Goal: Information Seeking & Learning: Learn about a topic

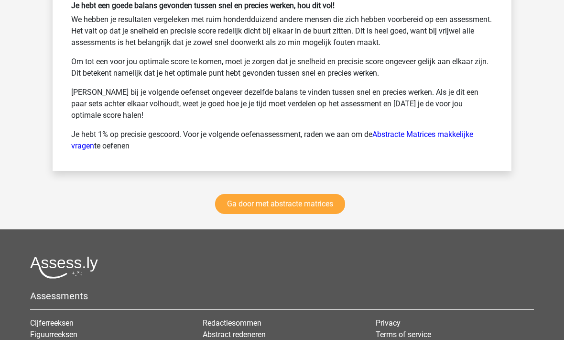
scroll to position [1526, 0]
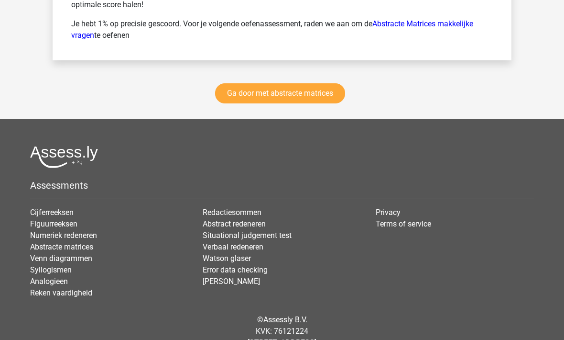
click at [51, 226] on link "Figuurreeksen" at bounding box center [53, 224] width 47 height 9
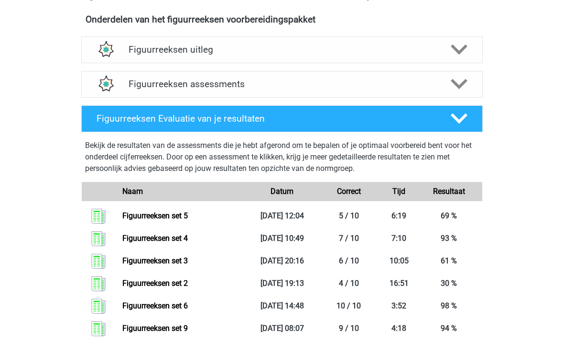
scroll to position [317, 0]
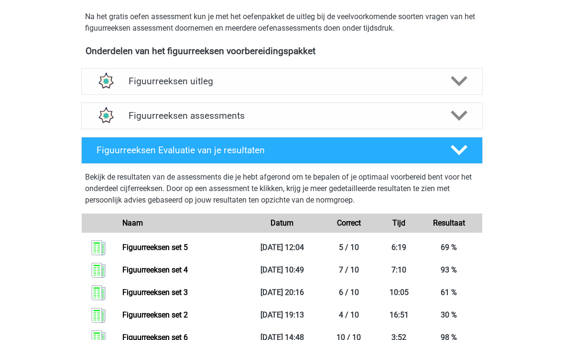
click at [141, 121] on div "Figuurreeksen assessments" at bounding box center [282, 115] width 402 height 27
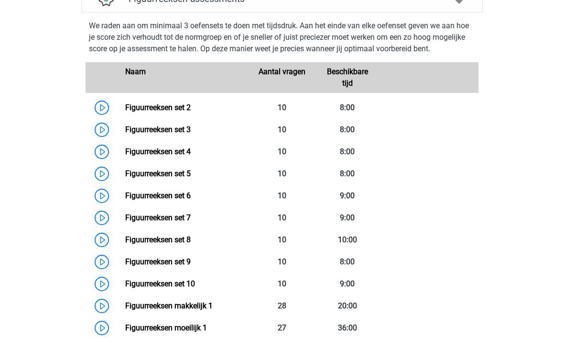
scroll to position [434, 0]
click at [158, 220] on link "Figuurreeksen set 7" at bounding box center [158, 217] width 66 height 9
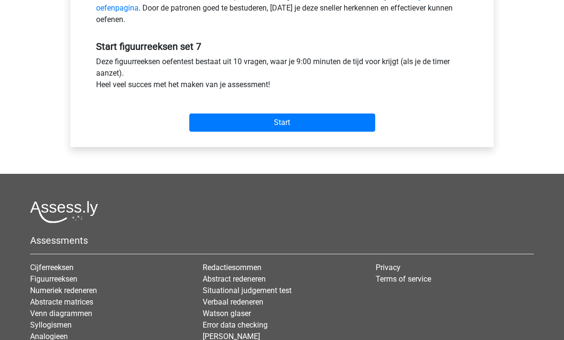
scroll to position [335, 0]
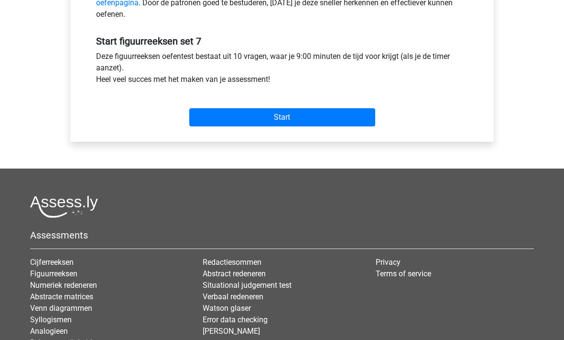
click at [251, 119] on input "Start" at bounding box center [282, 117] width 186 height 18
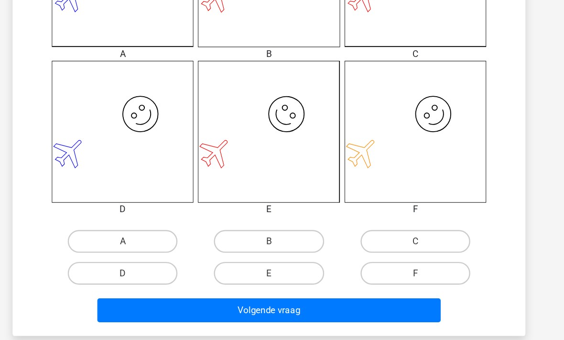
scroll to position [323, 0]
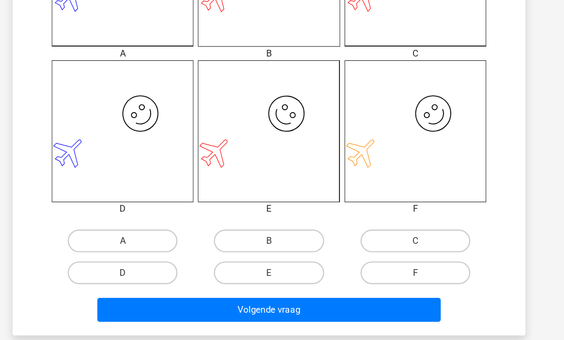
click at [359, 220] on label "C" at bounding box center [405, 229] width 92 height 19
click at [405, 230] on input "C" at bounding box center [408, 233] width 6 height 6
radio input "true"
click at [229, 278] on button "Volgende vraag" at bounding box center [282, 288] width 289 height 20
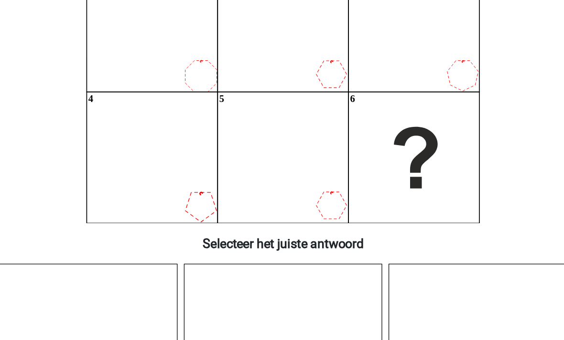
scroll to position [111, 0]
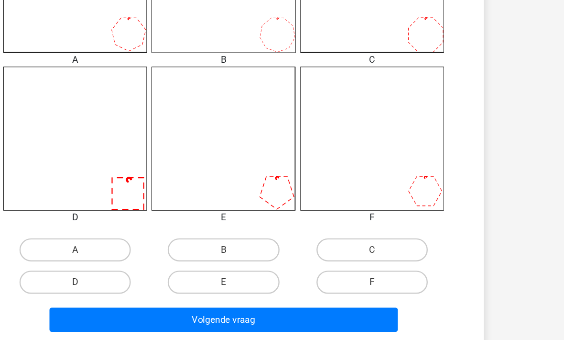
click at [236, 230] on label "B" at bounding box center [282, 239] width 92 height 19
click at [282, 239] on input "B" at bounding box center [285, 242] width 6 height 6
radio input "true"
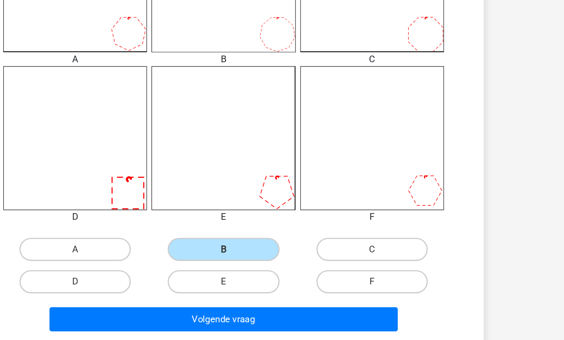
click at [159, 287] on button "Volgende vraag" at bounding box center [282, 297] width 289 height 20
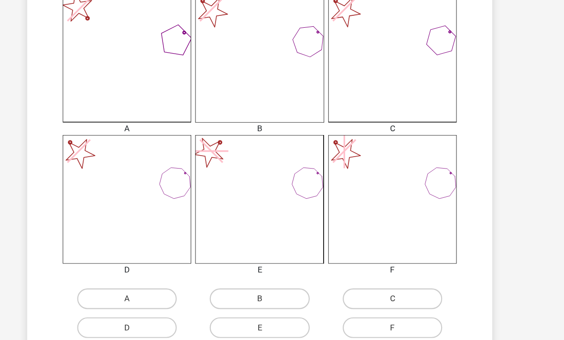
scroll to position [288, 0]
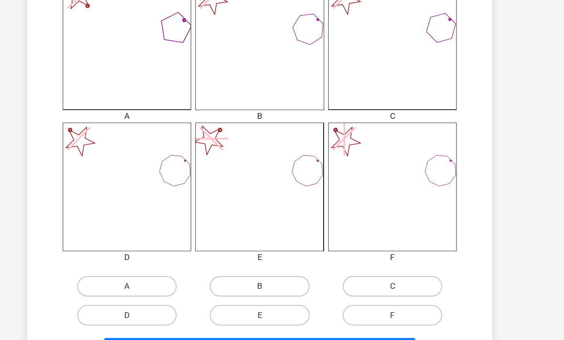
click at [132, 296] on label "D" at bounding box center [159, 291] width 92 height 19
click at [159, 296] on input "D" at bounding box center [162, 295] width 6 height 6
radio input "true"
click at [164, 324] on button "Volgende vraag" at bounding box center [282, 323] width 289 height 20
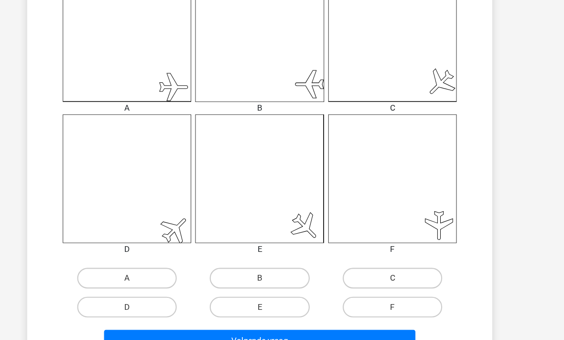
scroll to position [296, 0]
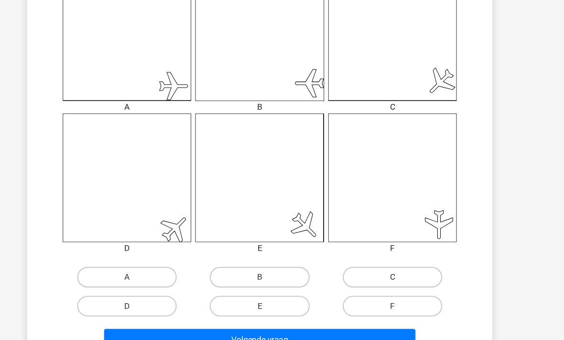
click at [113, 247] on label "A" at bounding box center [159, 256] width 92 height 19
click at [159, 257] on input "A" at bounding box center [162, 260] width 6 height 6
radio input "true"
click at [162, 324] on button "Volgende vraag" at bounding box center [282, 315] width 289 height 20
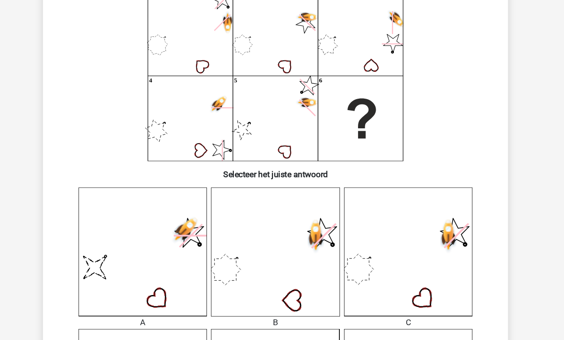
scroll to position [57, 0]
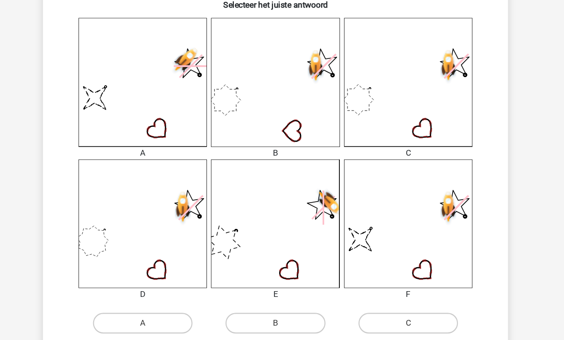
click at [236, 296] on label "B" at bounding box center [282, 299] width 92 height 19
click at [282, 299] on input "B" at bounding box center [285, 302] width 6 height 6
radio input "true"
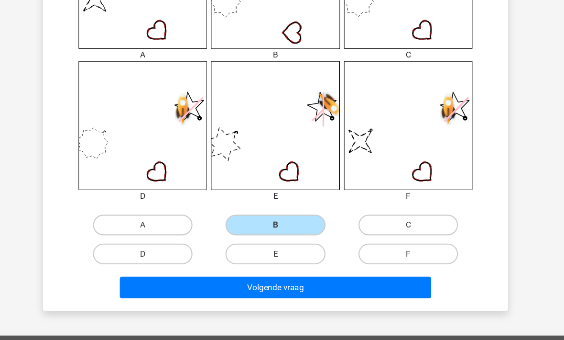
click at [219, 270] on button "Volgende vraag" at bounding box center [282, 266] width 289 height 20
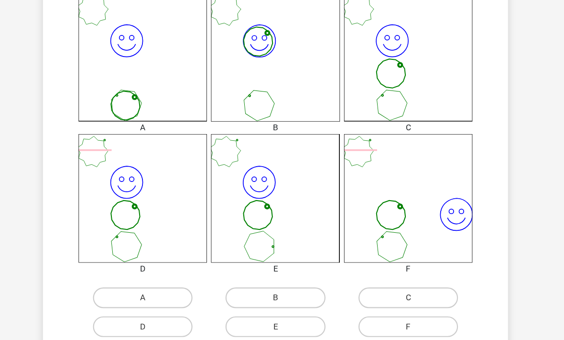
scroll to position [277, 0]
click at [236, 269] on label "B" at bounding box center [282, 275] width 92 height 19
click at [282, 276] on input "B" at bounding box center [285, 279] width 6 height 6
radio input "true"
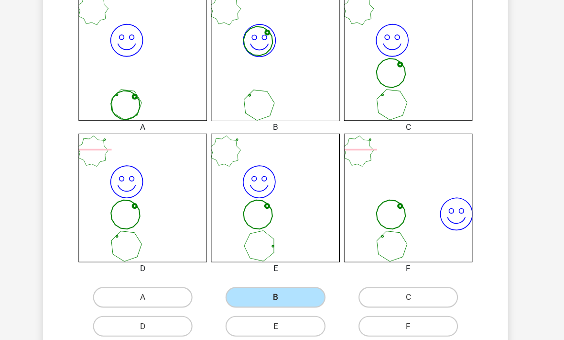
click at [211, 337] on button "Volgende vraag" at bounding box center [282, 333] width 289 height 20
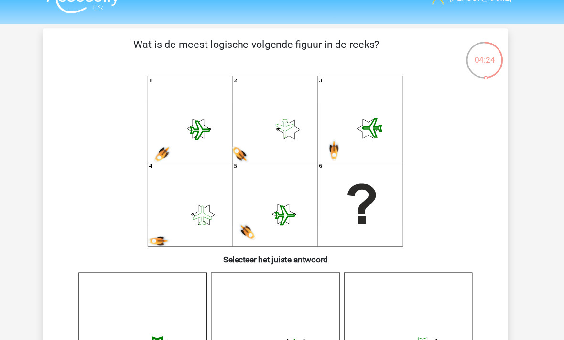
scroll to position [0, 0]
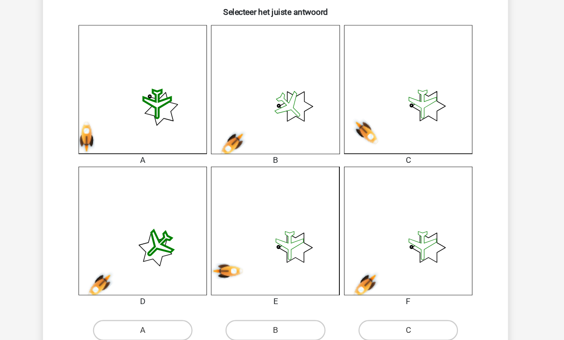
click at [222, 235] on icon at bounding box center [281, 213] width 119 height 119
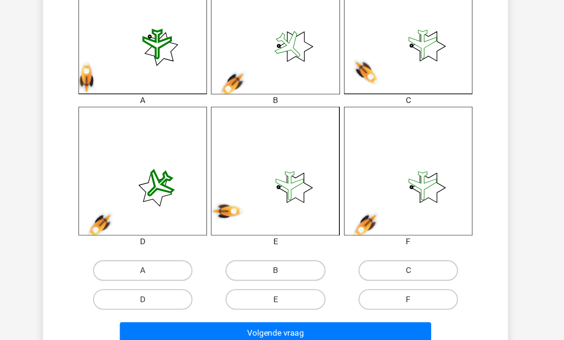
scroll to position [378, 0]
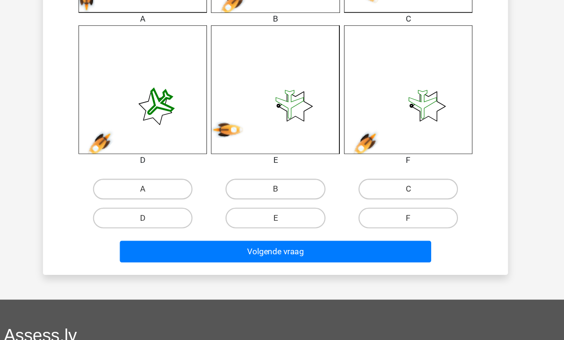
click at [212, 231] on button "Volgende vraag" at bounding box center [282, 233] width 289 height 20
click at [236, 200] on label "E" at bounding box center [282, 201] width 92 height 19
click at [282, 202] on input "E" at bounding box center [285, 205] width 6 height 6
radio input "true"
click at [215, 242] on button "Volgende vraag" at bounding box center [282, 233] width 289 height 20
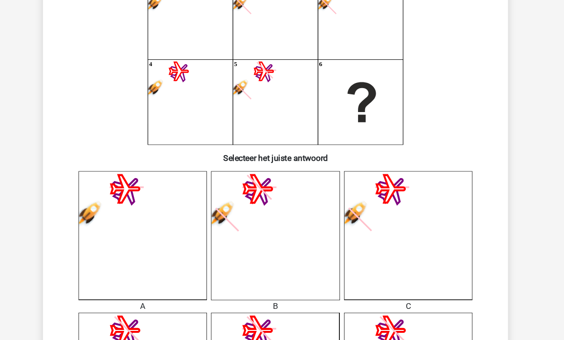
click at [222, 221] on icon at bounding box center [281, 217] width 119 height 119
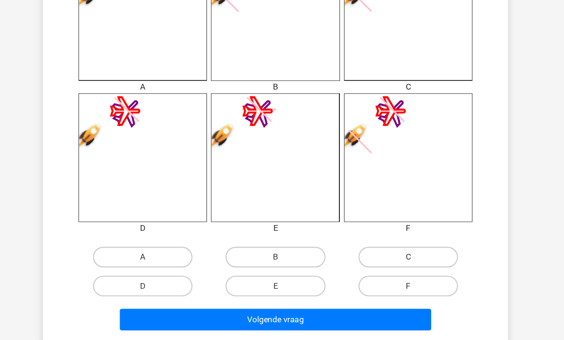
click at [236, 235] on label "B" at bounding box center [282, 238] width 92 height 19
click at [282, 238] on input "B" at bounding box center [285, 241] width 6 height 6
radio input "true"
click at [212, 302] on button "Volgende vraag" at bounding box center [282, 296] width 289 height 20
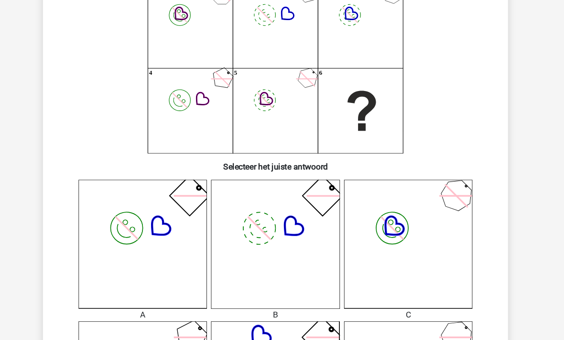
scroll to position [44, 0]
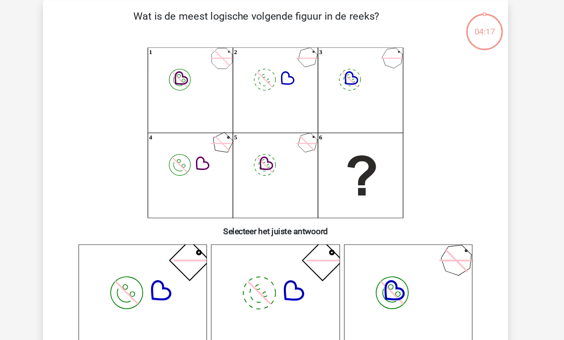
click at [232, 185] on icon "image/svg+xml 1 image/svg+xml 2 image/svg+xml 3 image/svg+xml 4 image/svg+xml" at bounding box center [282, 123] width 386 height 158
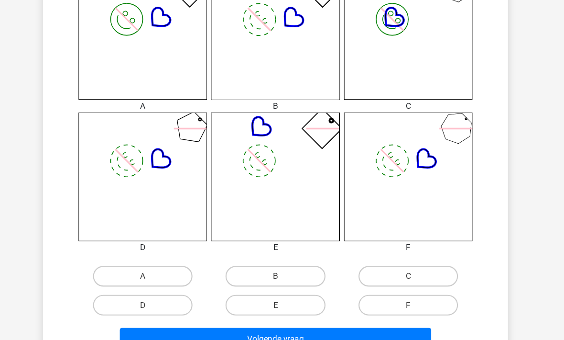
scroll to position [297, 0]
click at [224, 200] on icon "image/svg+xml" at bounding box center [281, 164] width 119 height 119
click at [236, 253] on label "B" at bounding box center [282, 256] width 92 height 19
click at [282, 256] on input "B" at bounding box center [285, 259] width 6 height 6
radio input "true"
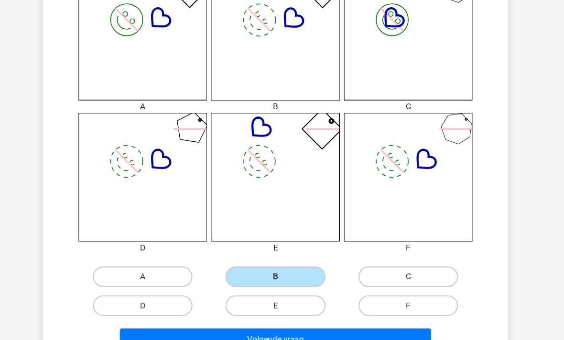
click at [220, 316] on button "Volgende vraag" at bounding box center [282, 314] width 289 height 20
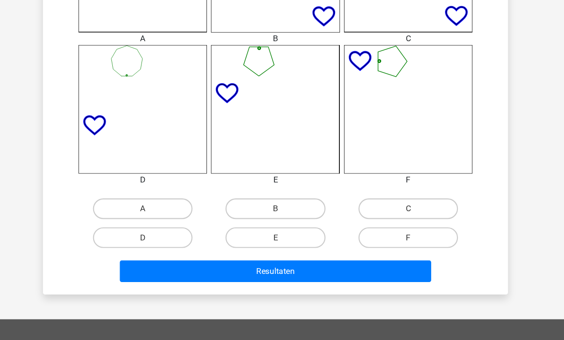
scroll to position [388, 0]
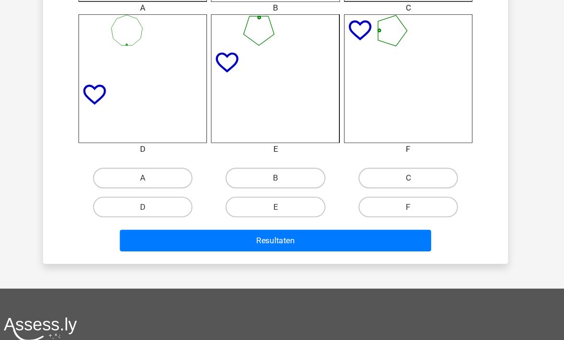
click at [223, 113] on icon at bounding box center [281, 72] width 119 height 119
click at [236, 161] on label "B" at bounding box center [282, 164] width 92 height 19
click at [282, 165] on input "B" at bounding box center [285, 168] width 6 height 6
radio input "true"
click at [225, 228] on button "Resultaten" at bounding box center [282, 223] width 289 height 20
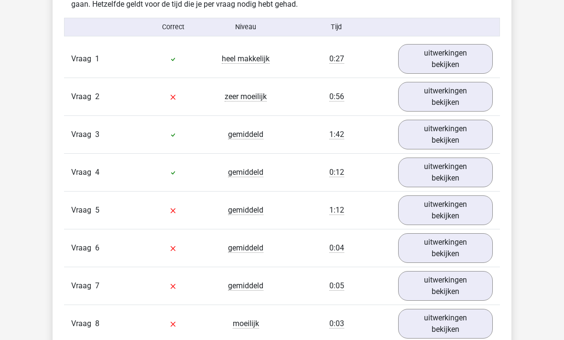
click at [448, 101] on link "uitwerkingen bekijken" at bounding box center [445, 97] width 95 height 30
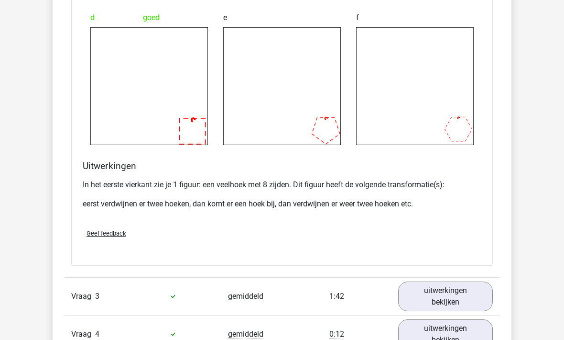
scroll to position [1092, 0]
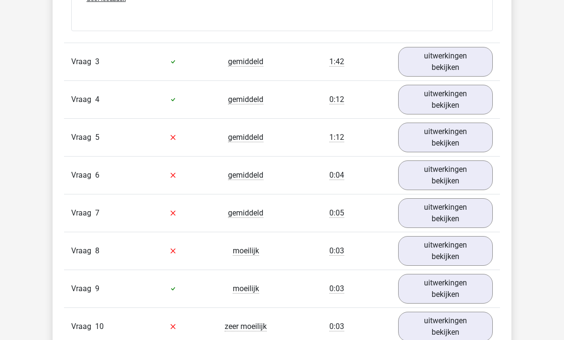
click at [425, 144] on link "uitwerkingen bekijken" at bounding box center [445, 138] width 95 height 30
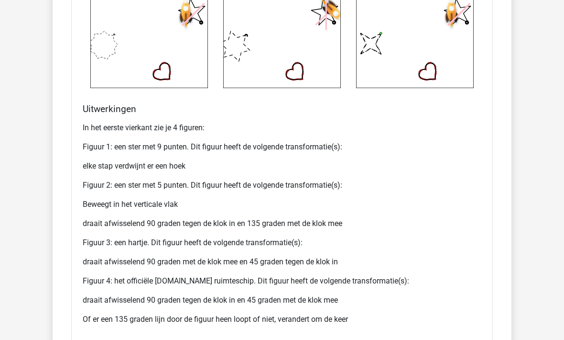
scroll to position [1852, 0]
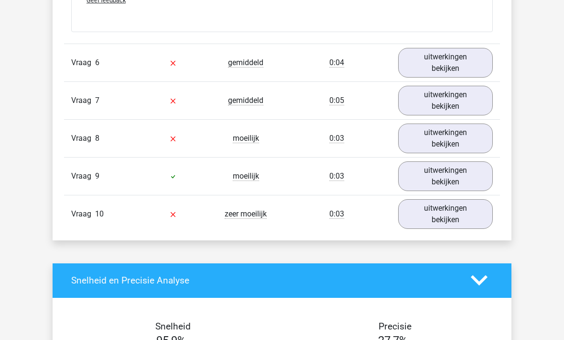
click at [442, 60] on link "uitwerkingen bekijken" at bounding box center [445, 63] width 95 height 30
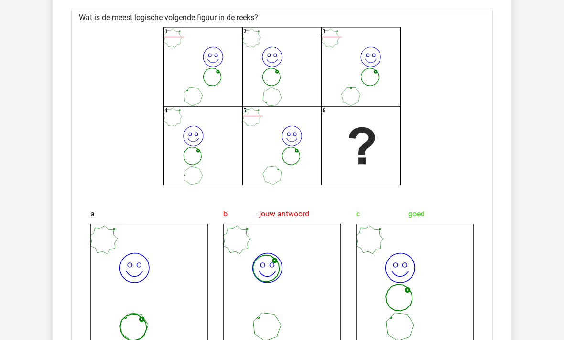
scroll to position [2285, 0]
click at [108, 276] on icon "image/svg+xml" at bounding box center [149, 283] width 118 height 118
click at [137, 286] on icon "image/svg+xml" at bounding box center [149, 283] width 118 height 118
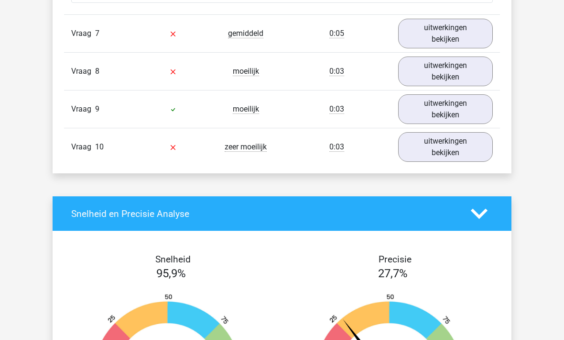
scroll to position [3004, 0]
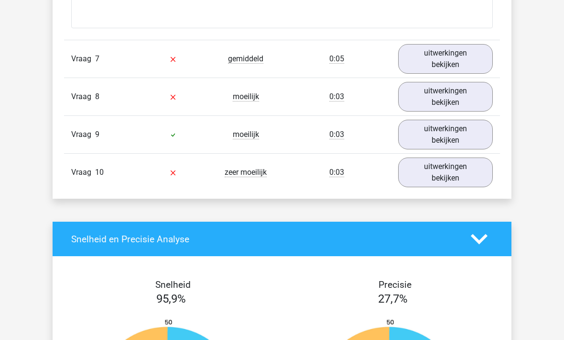
click at [436, 70] on link "uitwerkingen bekijken" at bounding box center [445, 59] width 95 height 30
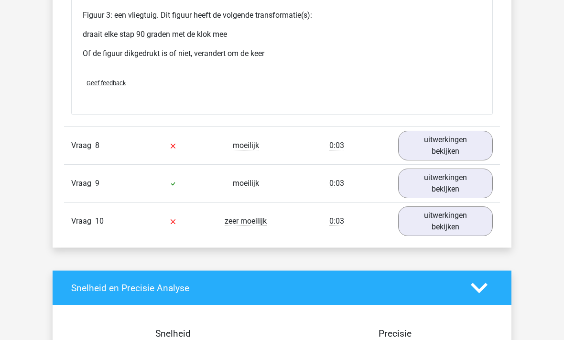
scroll to position [3699, 0]
click at [435, 145] on link "uitwerkingen bekijken" at bounding box center [445, 146] width 95 height 30
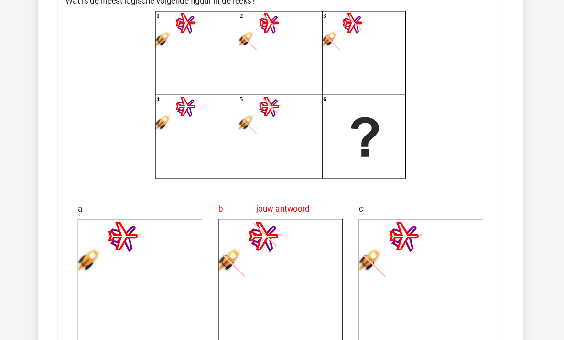
scroll to position [3879, 0]
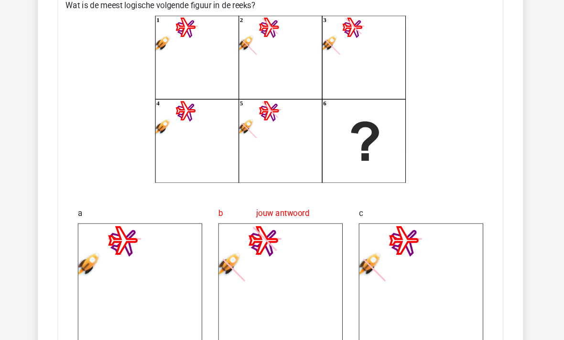
click at [99, 222] on icon at bounding box center [149, 270] width 118 height 118
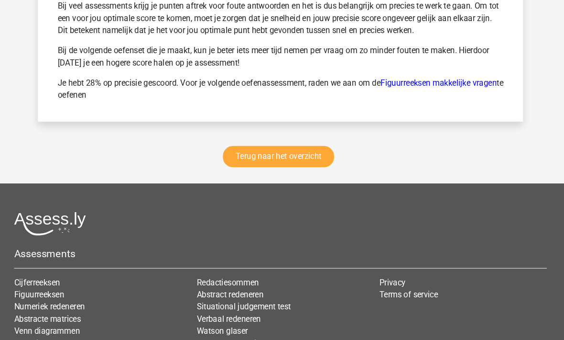
scroll to position [5172, 0]
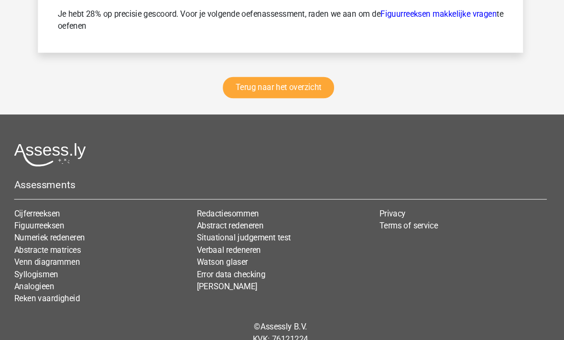
click at [233, 83] on link "Terug naar het overzicht" at bounding box center [280, 83] width 105 height 20
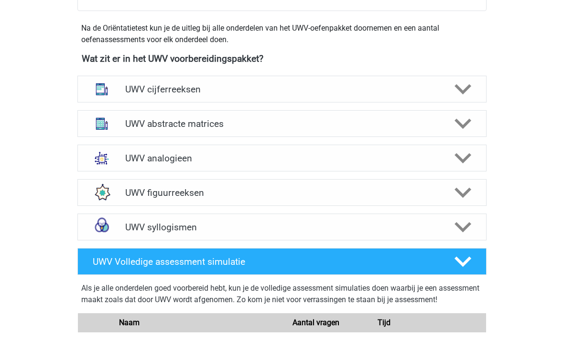
scroll to position [442, 0]
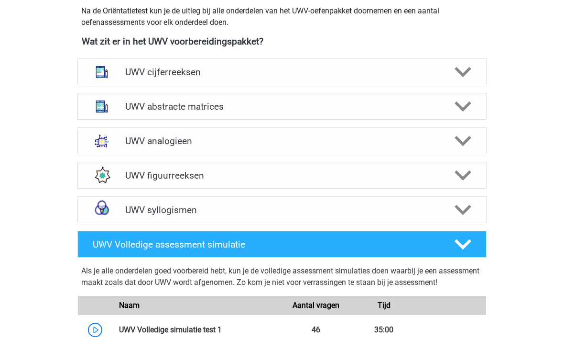
click at [135, 120] on div "UWV abstracte matrices" at bounding box center [281, 106] width 409 height 27
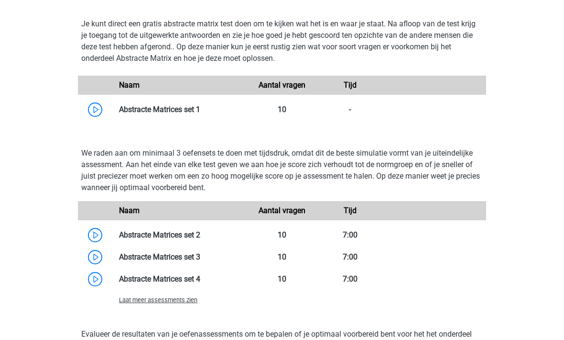
scroll to position [697, 0]
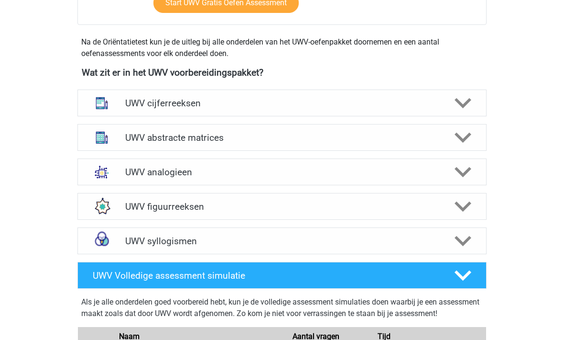
scroll to position [412, 0]
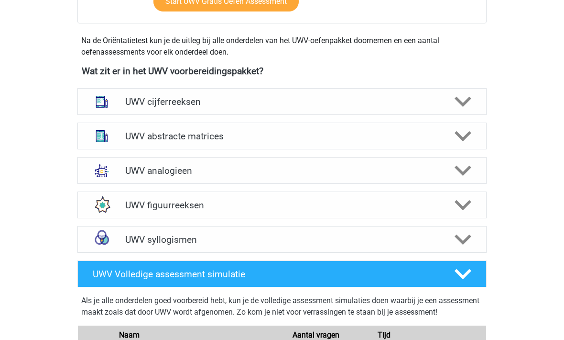
click at [139, 150] on div "UWV abstracte matrices" at bounding box center [281, 136] width 409 height 27
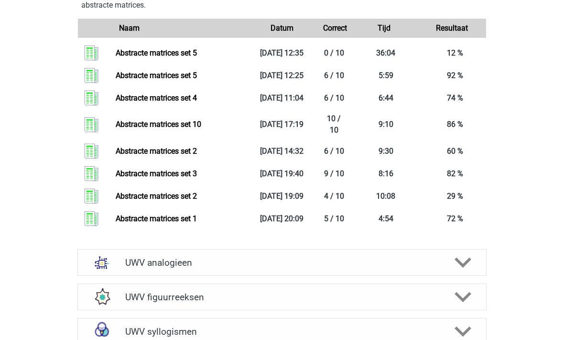
scroll to position [1044, 0]
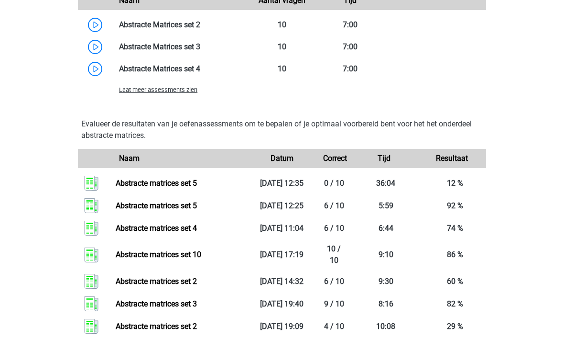
click at [130, 94] on span "Laat meer assessments zien" at bounding box center [158, 90] width 78 height 7
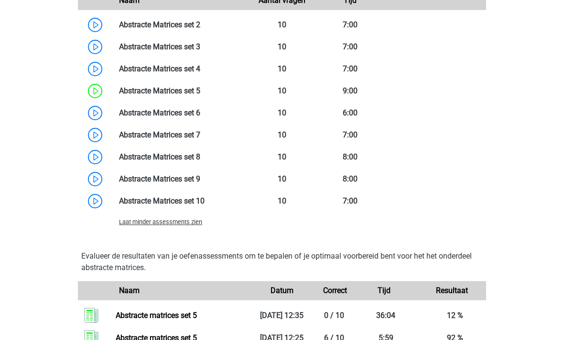
scroll to position [910, 0]
click at [200, 117] on link at bounding box center [200, 112] width 0 height 9
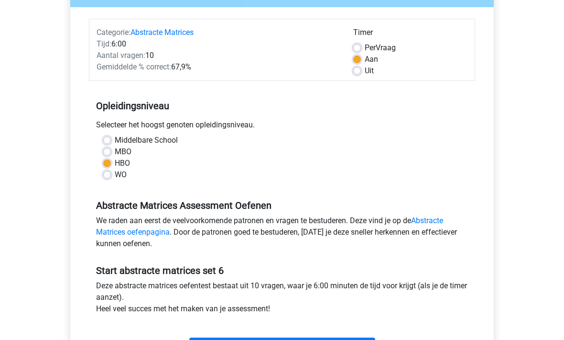
scroll to position [138, 0]
